Goal: Register for event/course

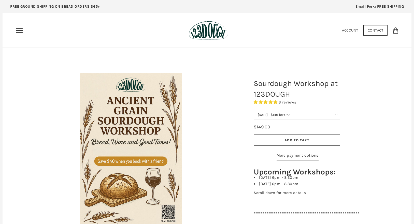
click at [298, 114] on select "[DATE] - $149 for One [DATE] - $258 for Two (Save $40) [DATE] - $149 for One [D…" at bounding box center [297, 114] width 87 height 9
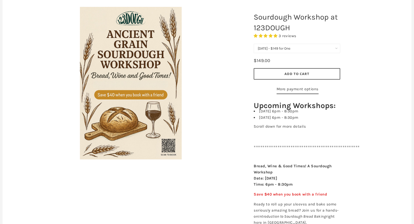
scroll to position [68, 0]
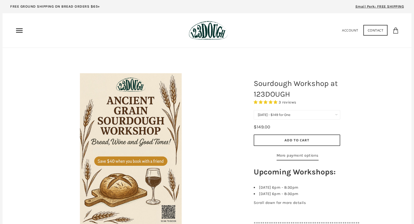
click at [22, 31] on icon "Primary" at bounding box center [19, 30] width 8 height 8
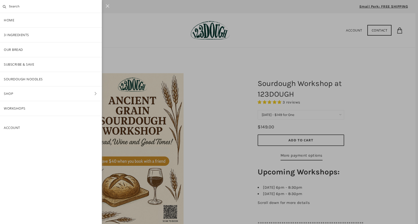
click at [161, 20] on div at bounding box center [209, 112] width 418 height 224
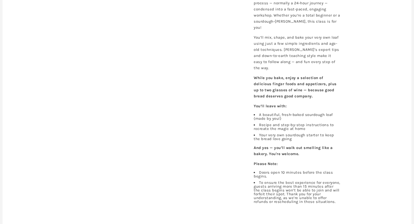
scroll to position [660, 0]
